Goal: Task Accomplishment & Management: Use online tool/utility

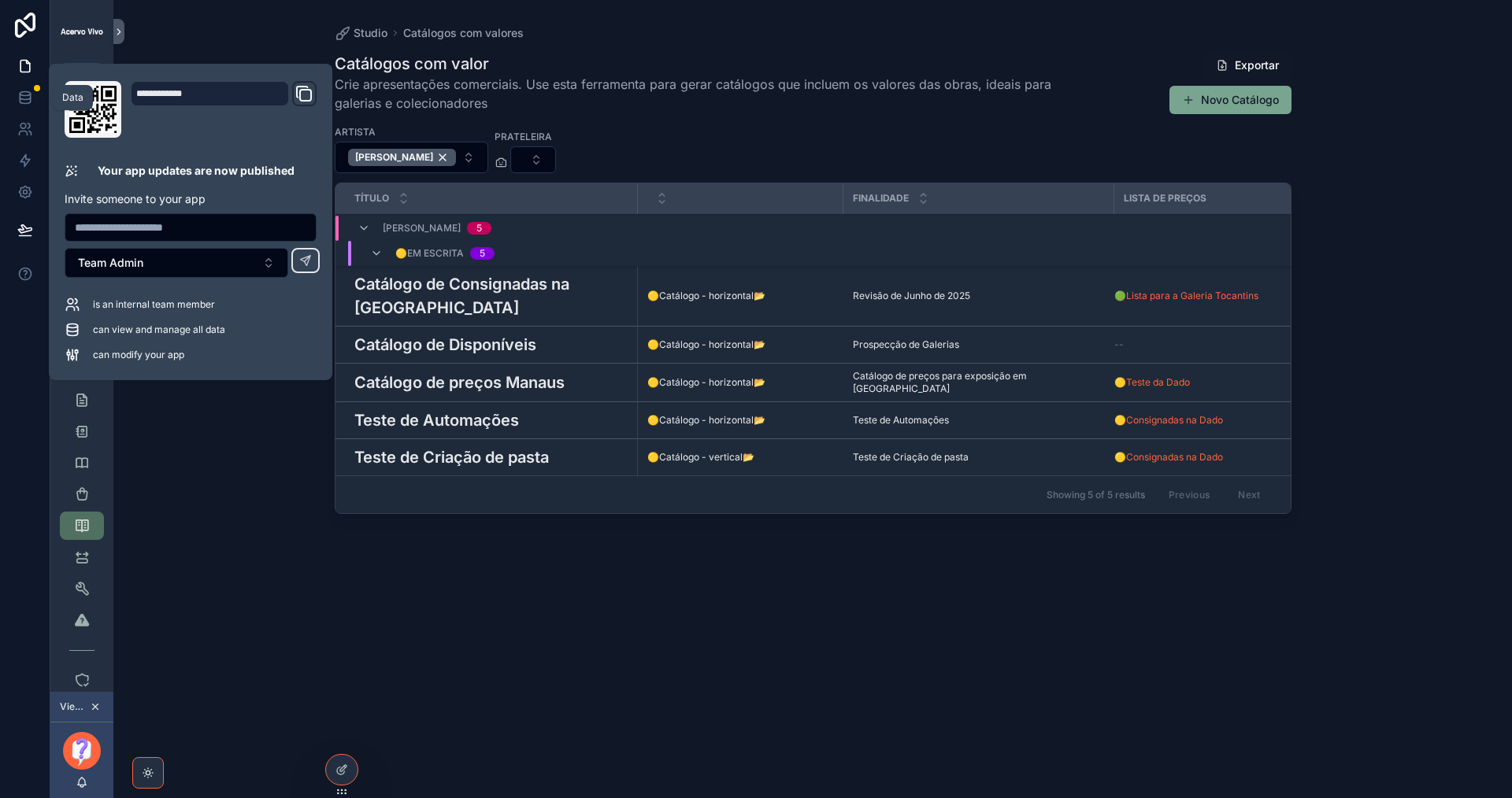
click at [32, 91] on icon at bounding box center [26, 98] width 16 height 16
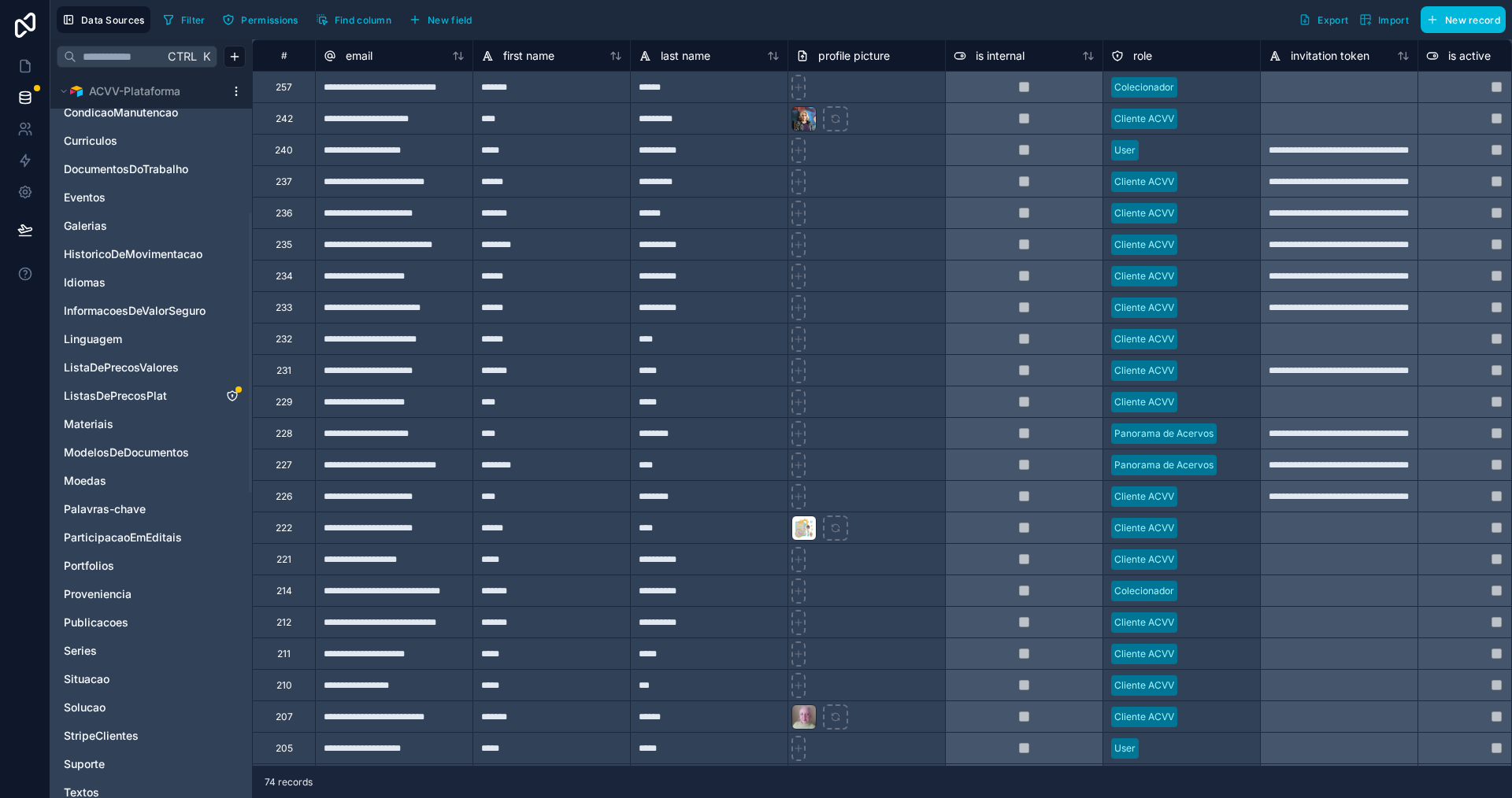
scroll to position [629, 0]
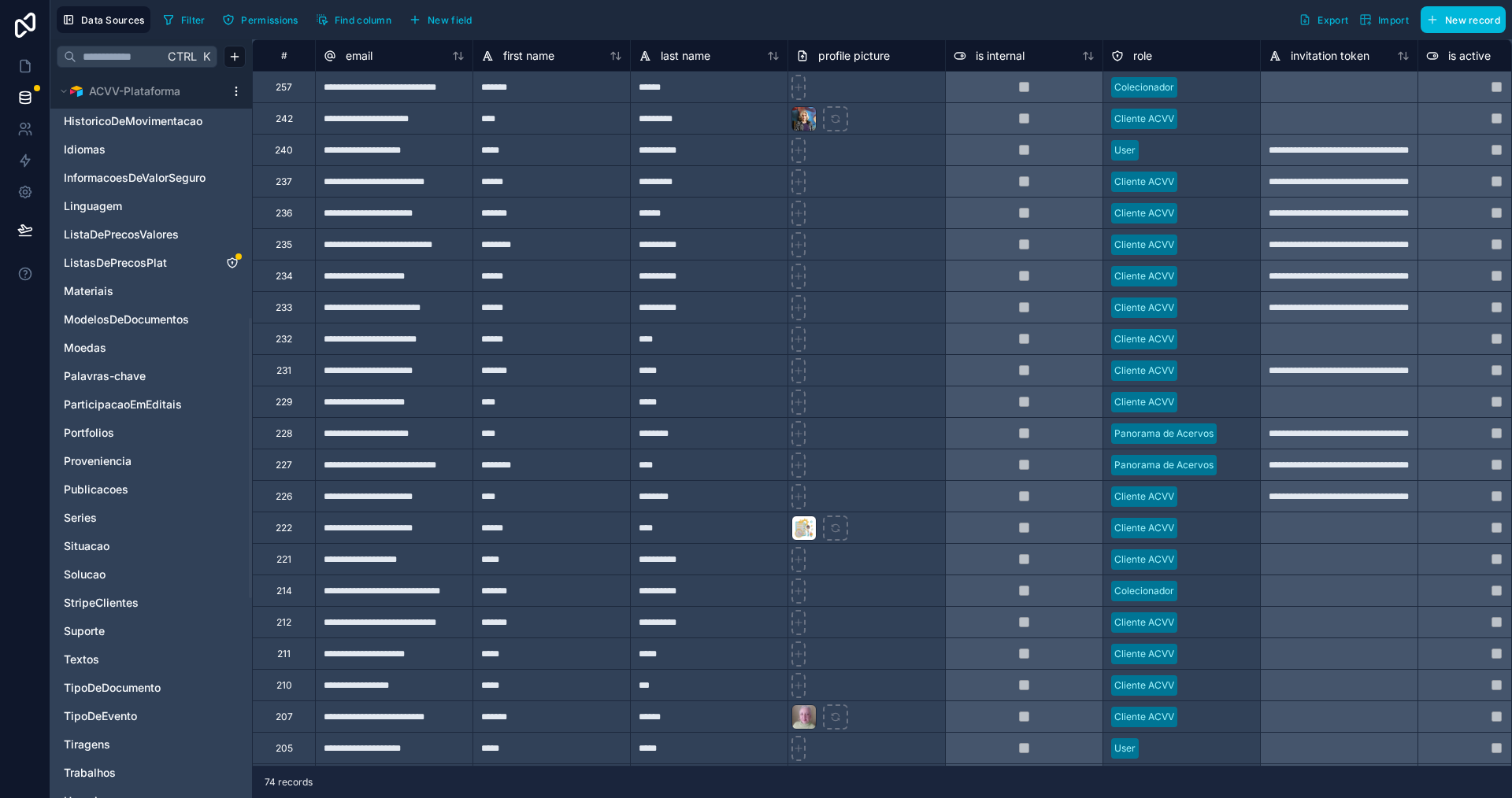
click at [233, 265] on icon "ListasDePrecosPlat" at bounding box center [233, 262] width 12 height 12
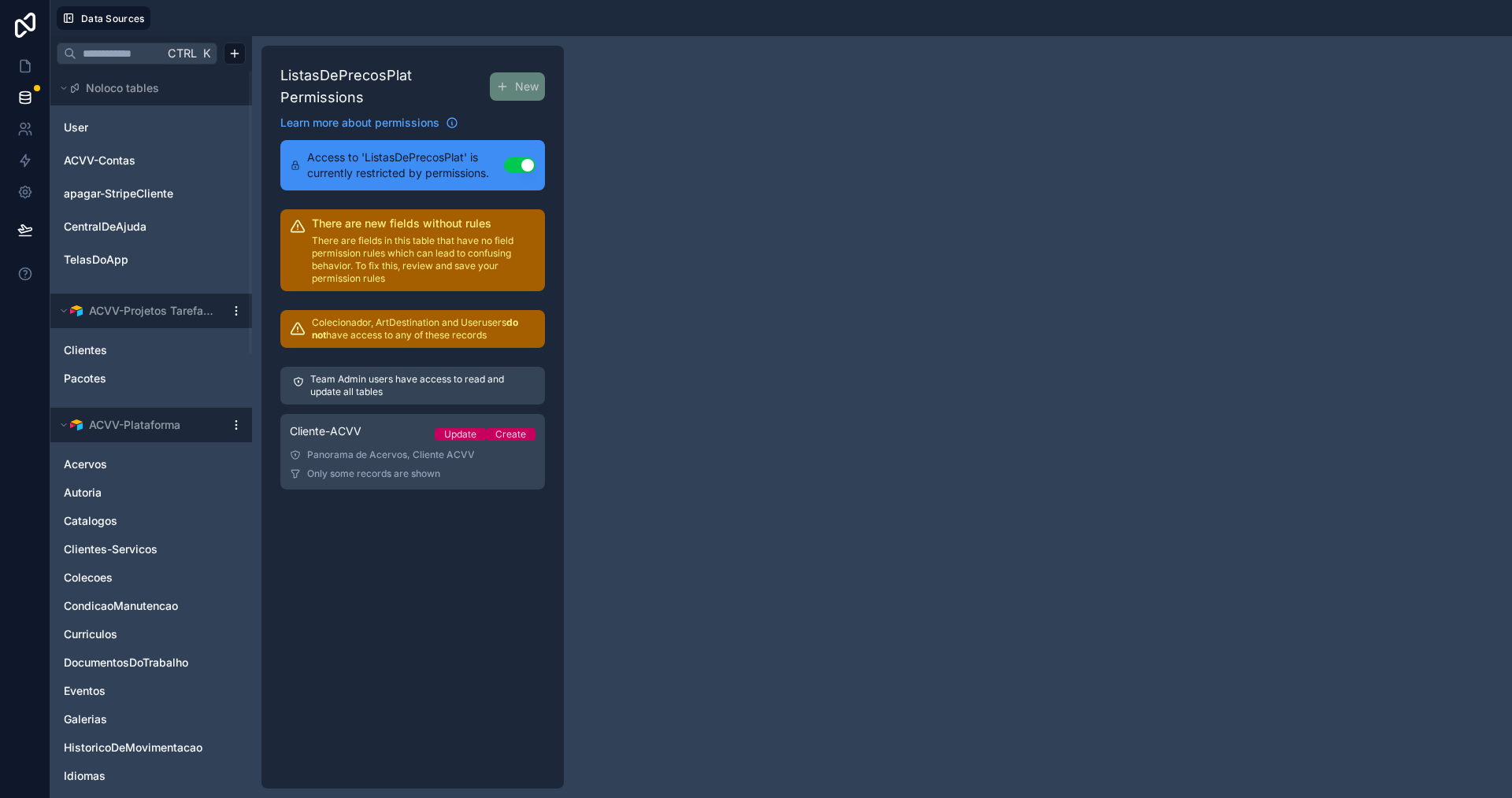
click at [379, 446] on link "Cliente-ACVV Update Create Panorama de Acervos, Cliente ACVV Only some records …" at bounding box center [412, 451] width 264 height 75
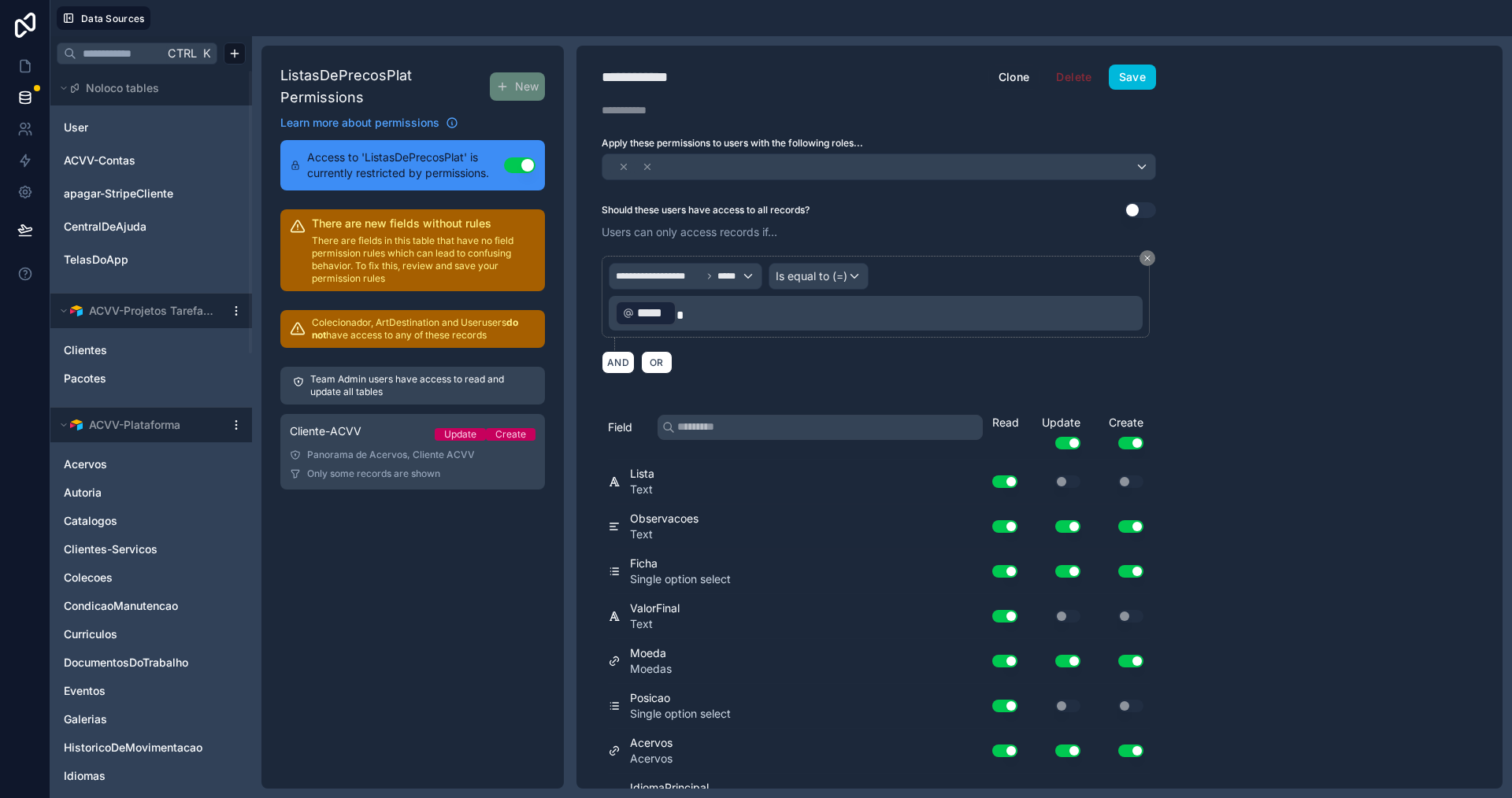
click at [1134, 77] on button "Save" at bounding box center [1132, 77] width 47 height 25
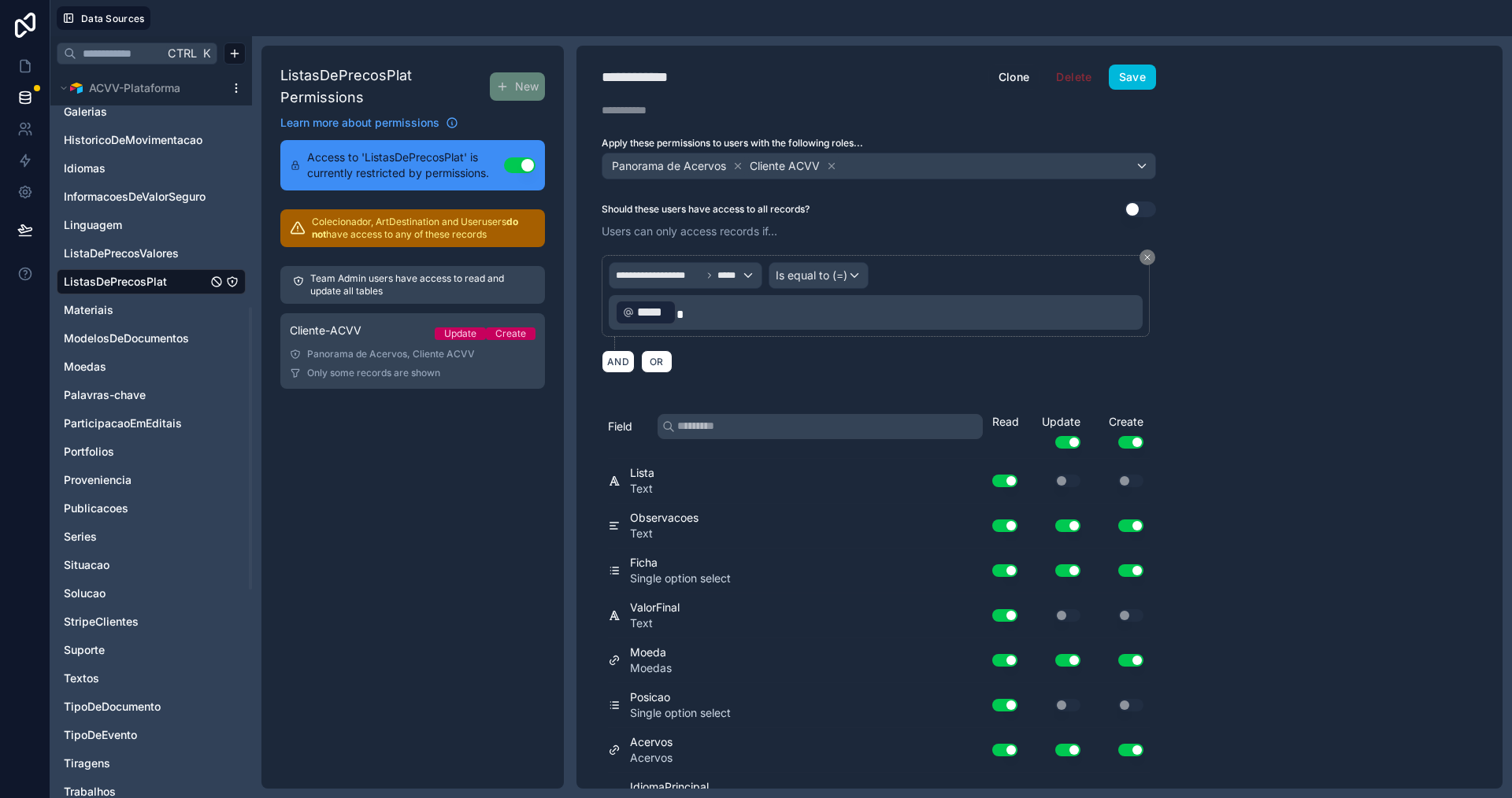
scroll to position [472, 0]
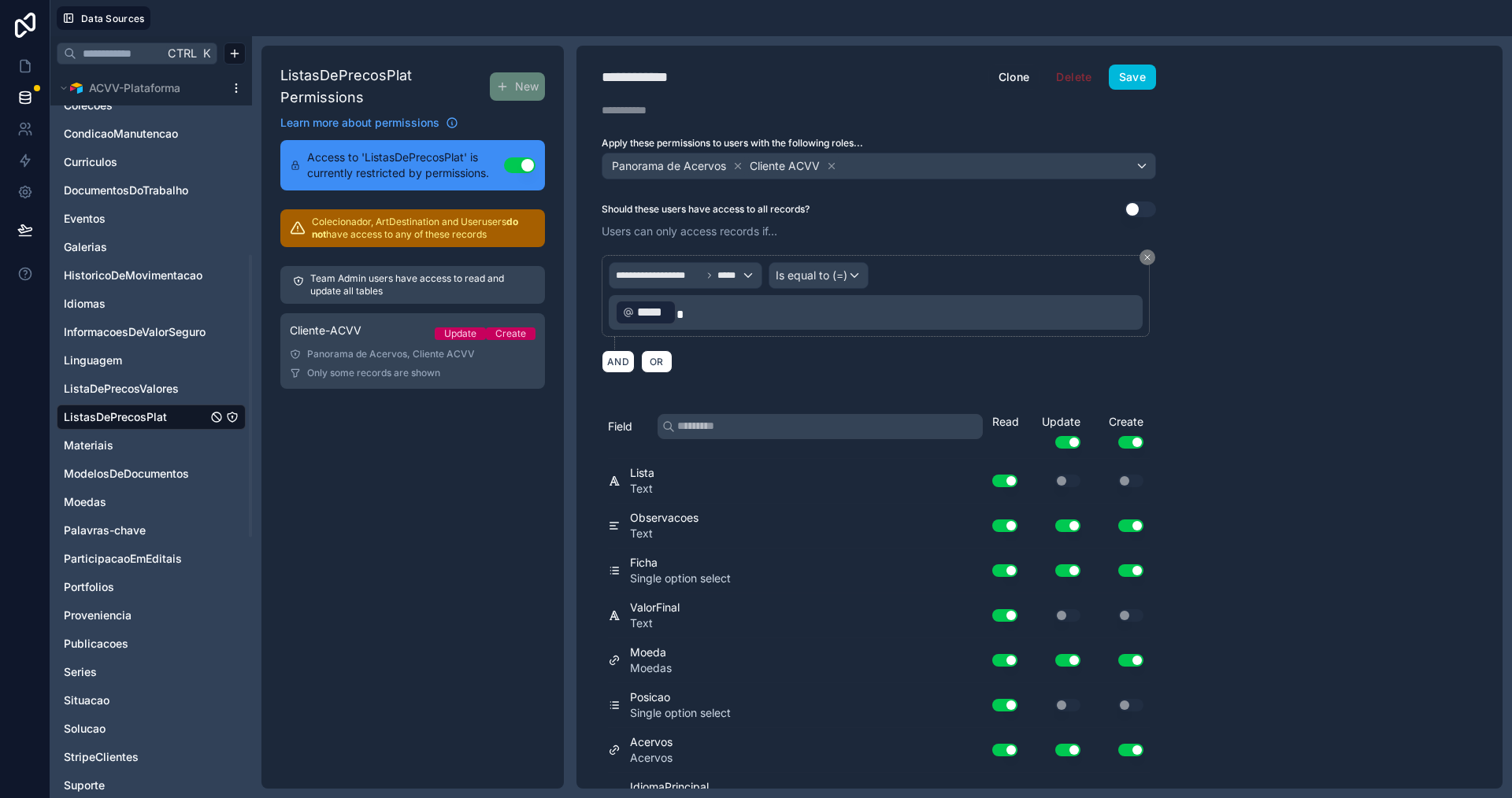
click at [135, 672] on link "Series" at bounding box center [135, 673] width 143 height 16
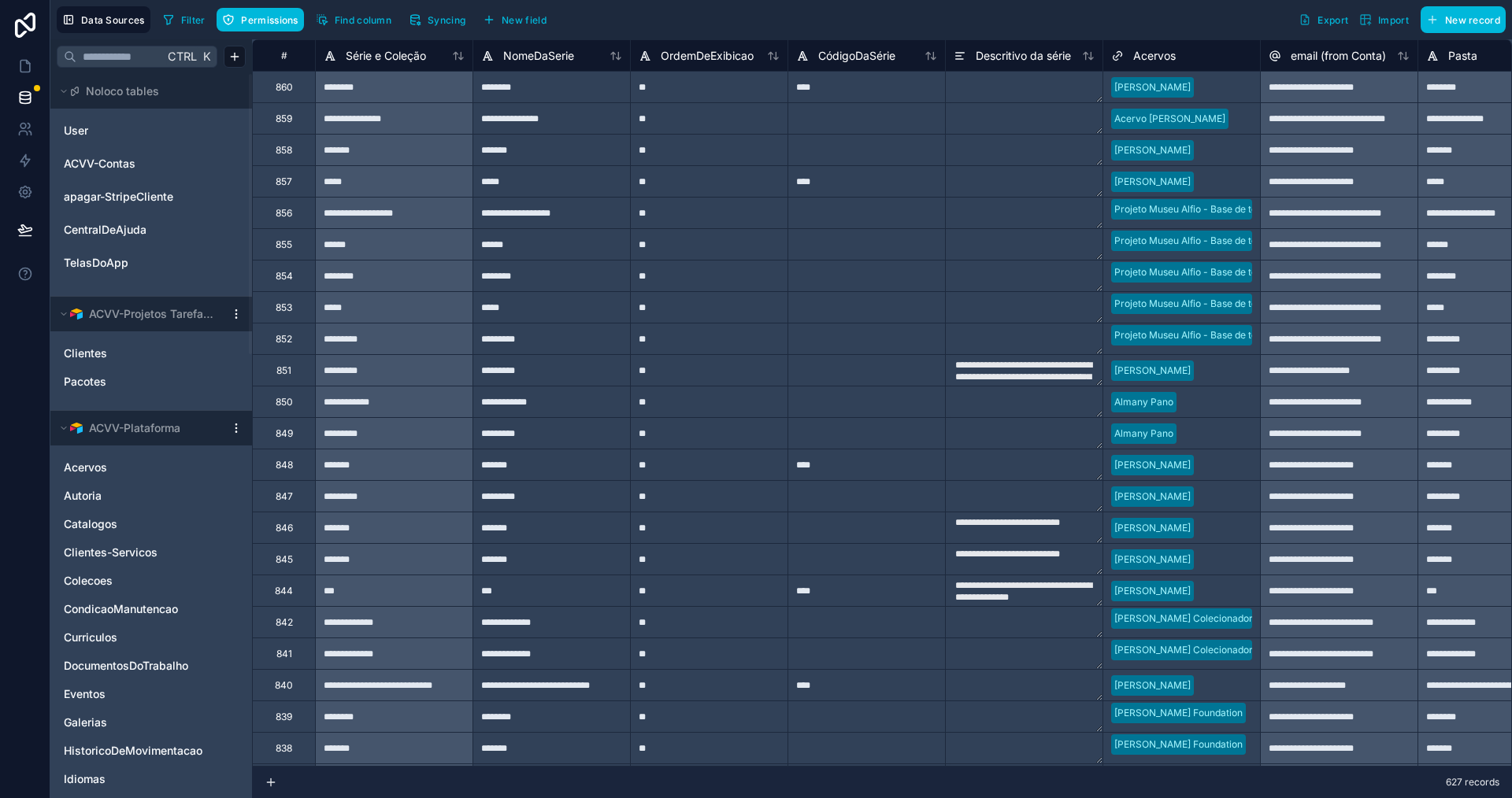
click at [444, 27] on button "Syncing" at bounding box center [437, 19] width 68 height 24
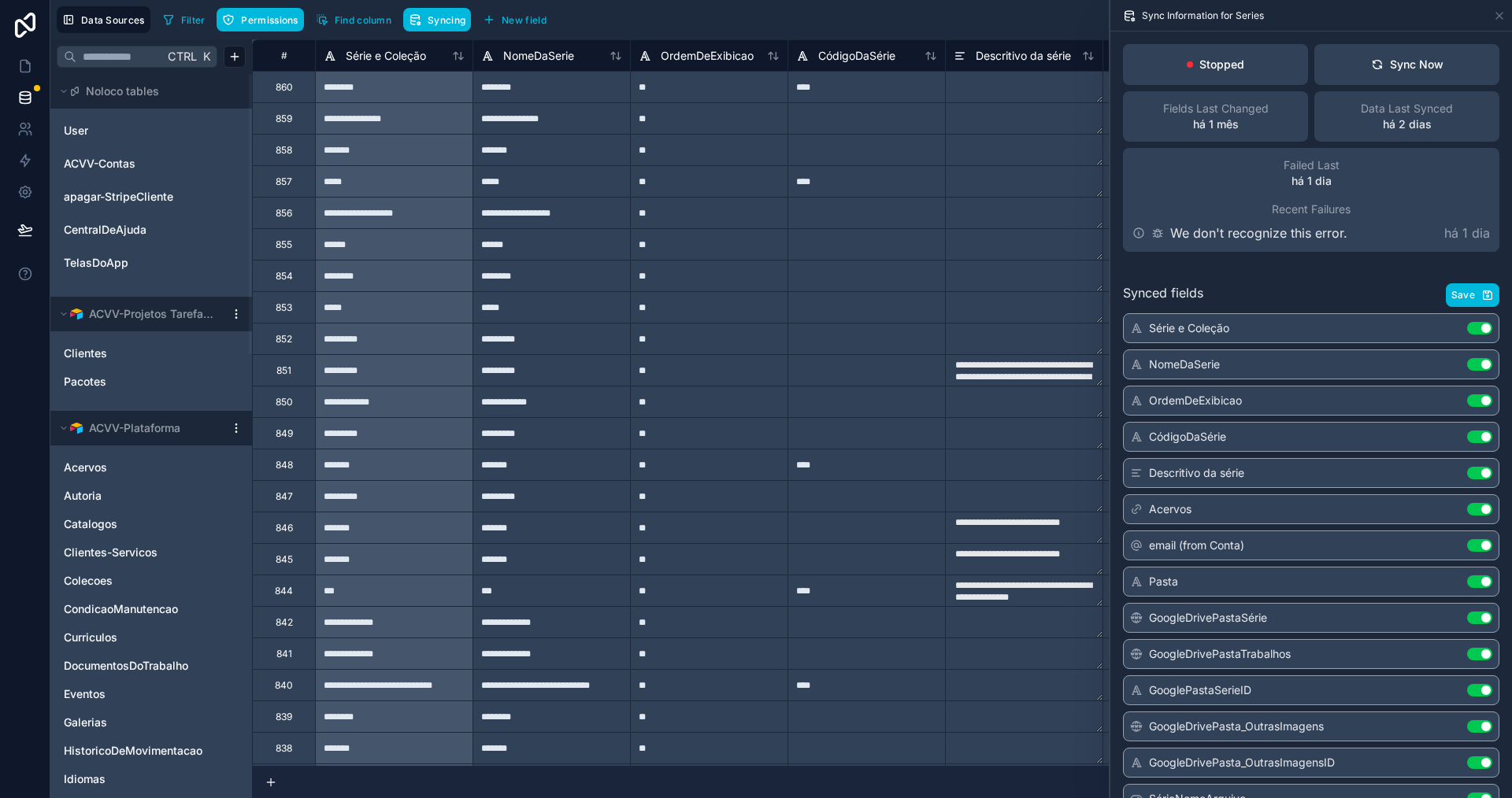
click at [1407, 58] on div "Sync Now" at bounding box center [1407, 65] width 73 height 16
